Goal: Transaction & Acquisition: Subscribe to service/newsletter

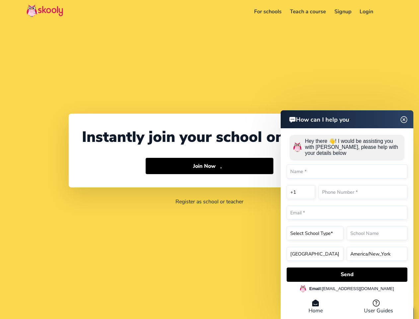
click at [209, 159] on button "Join Now Arrow Forward" at bounding box center [210, 166] width 128 height 17
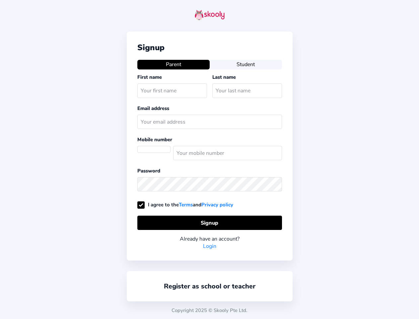
click at [388, 12] on div "Signup Parent Student First name Last name Email address Mobile number Password…" at bounding box center [209, 159] width 419 height 319
click at [209, 166] on div "Signup Parent Student First name Last name Email address Mobile number Password…" at bounding box center [210, 146] width 166 height 229
click at [347, 274] on div "Signup Parent Student First name Last name Email address Mobile number Password…" at bounding box center [209, 159] width 419 height 319
click at [316, 306] on div "Copyright 2025 © Skooly Pte Ltd." at bounding box center [209, 309] width 419 height 17
